Goal: Task Accomplishment & Management: Manage account settings

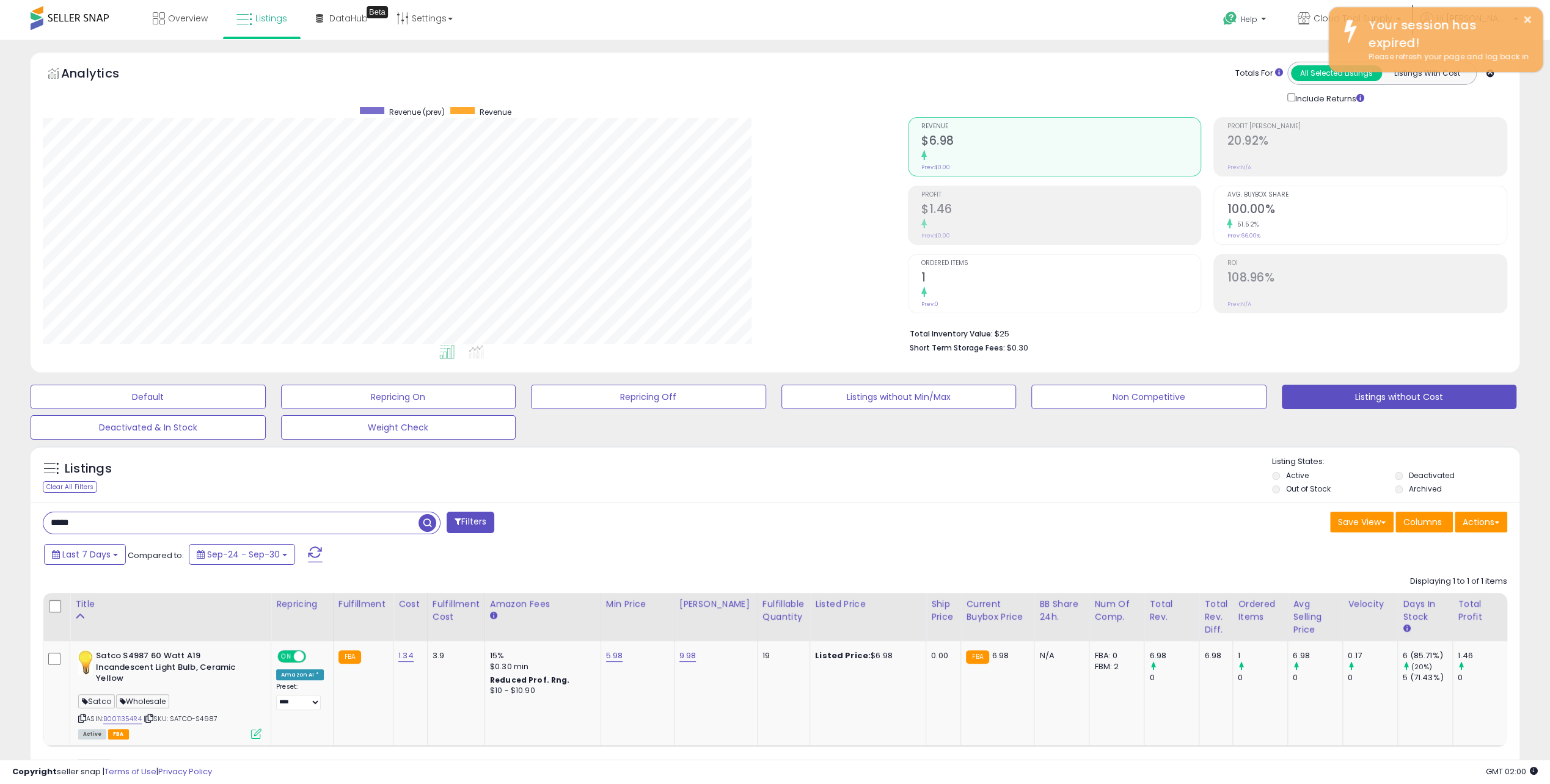
scroll to position [251, 865]
